Goal: Use online tool/utility: Utilize a website feature to perform a specific function

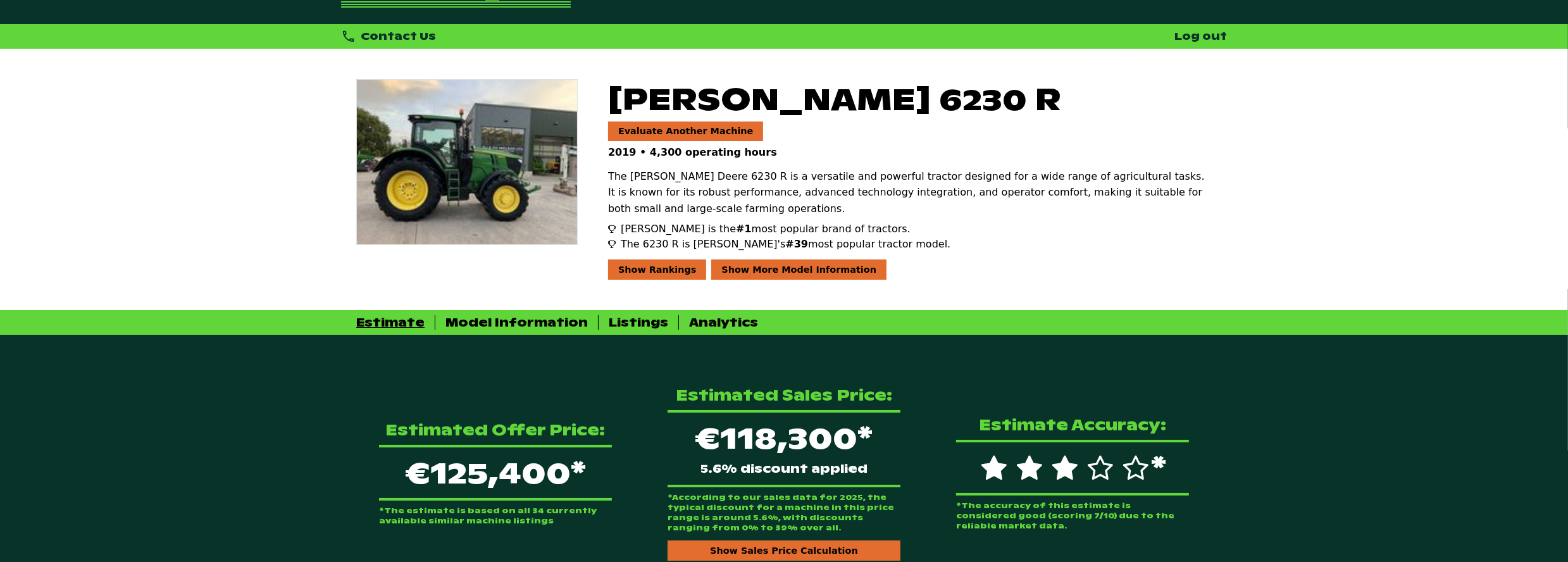
scroll to position [63, 0]
